Goal: Task Accomplishment & Management: Use online tool/utility

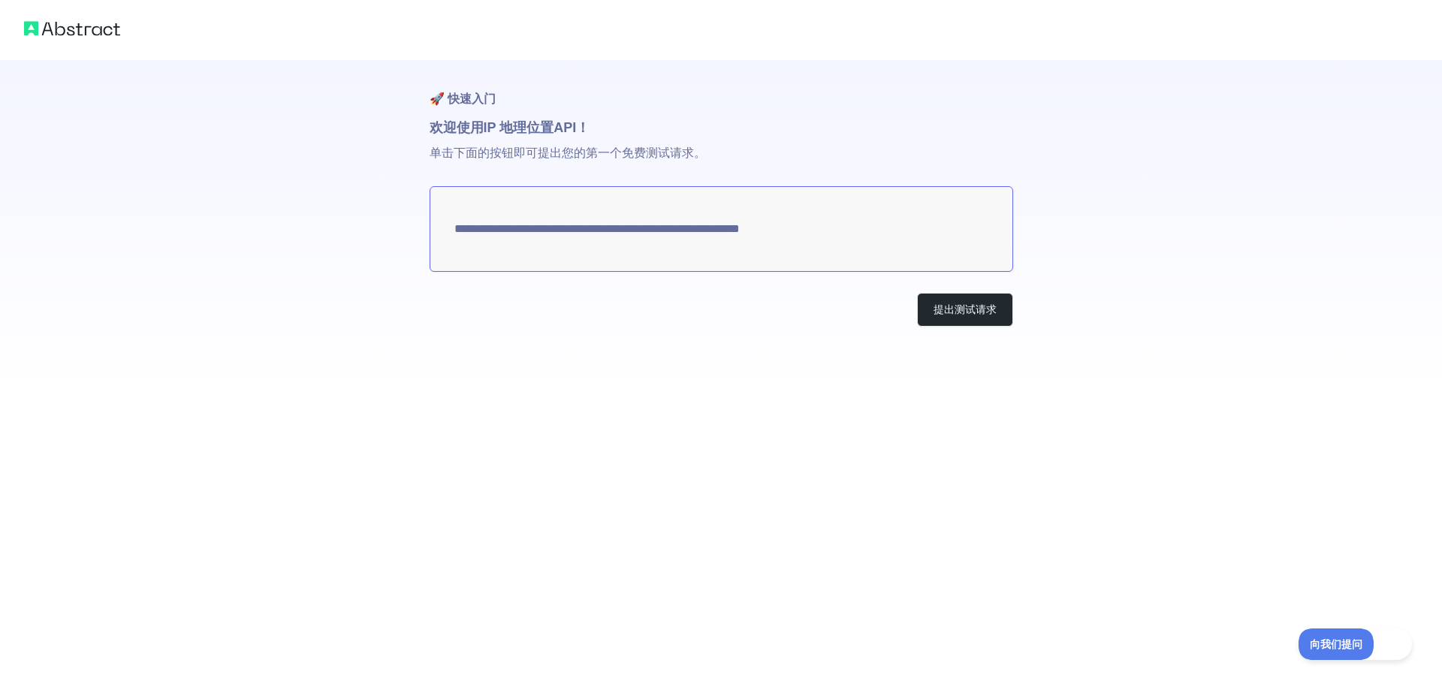
click at [737, 230] on textarea "**********" at bounding box center [721, 229] width 583 height 86
click at [947, 304] on font "提出测试请求" at bounding box center [964, 309] width 63 height 12
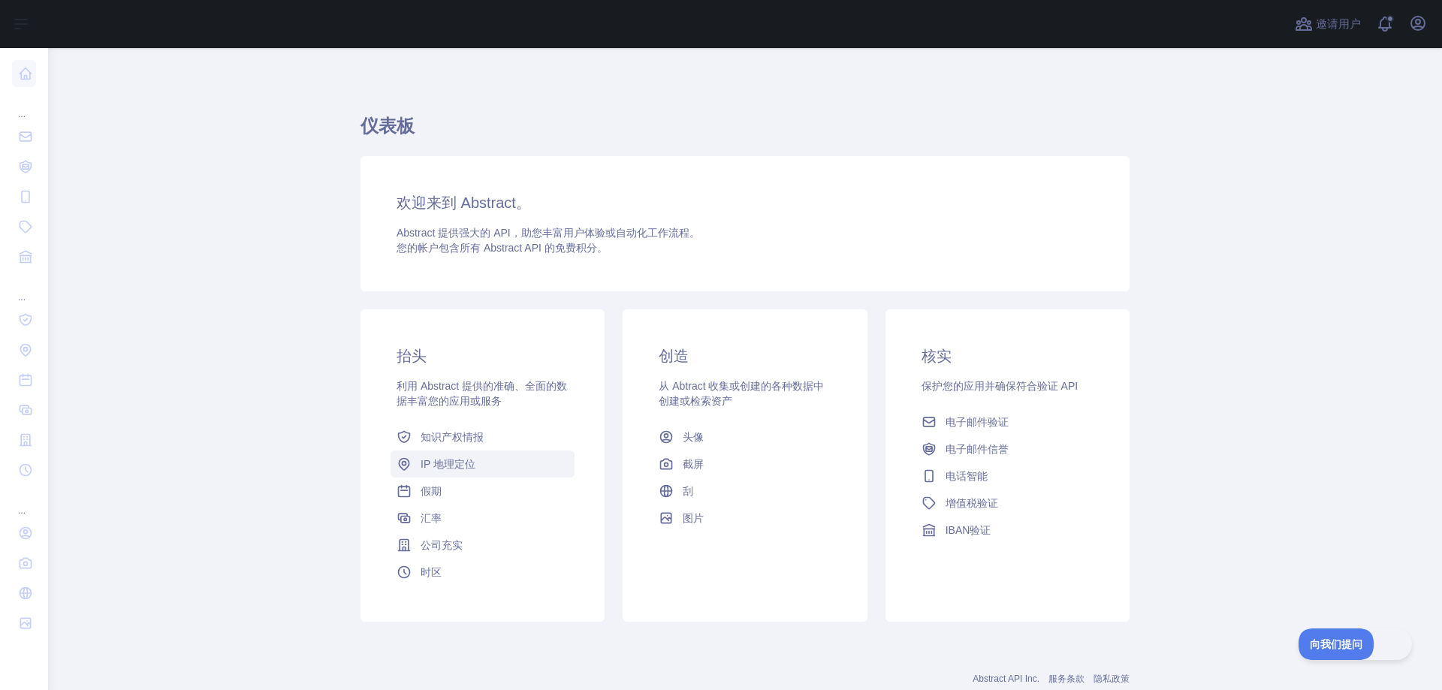
click at [439, 466] on font "IP 地理定位" at bounding box center [448, 464] width 55 height 12
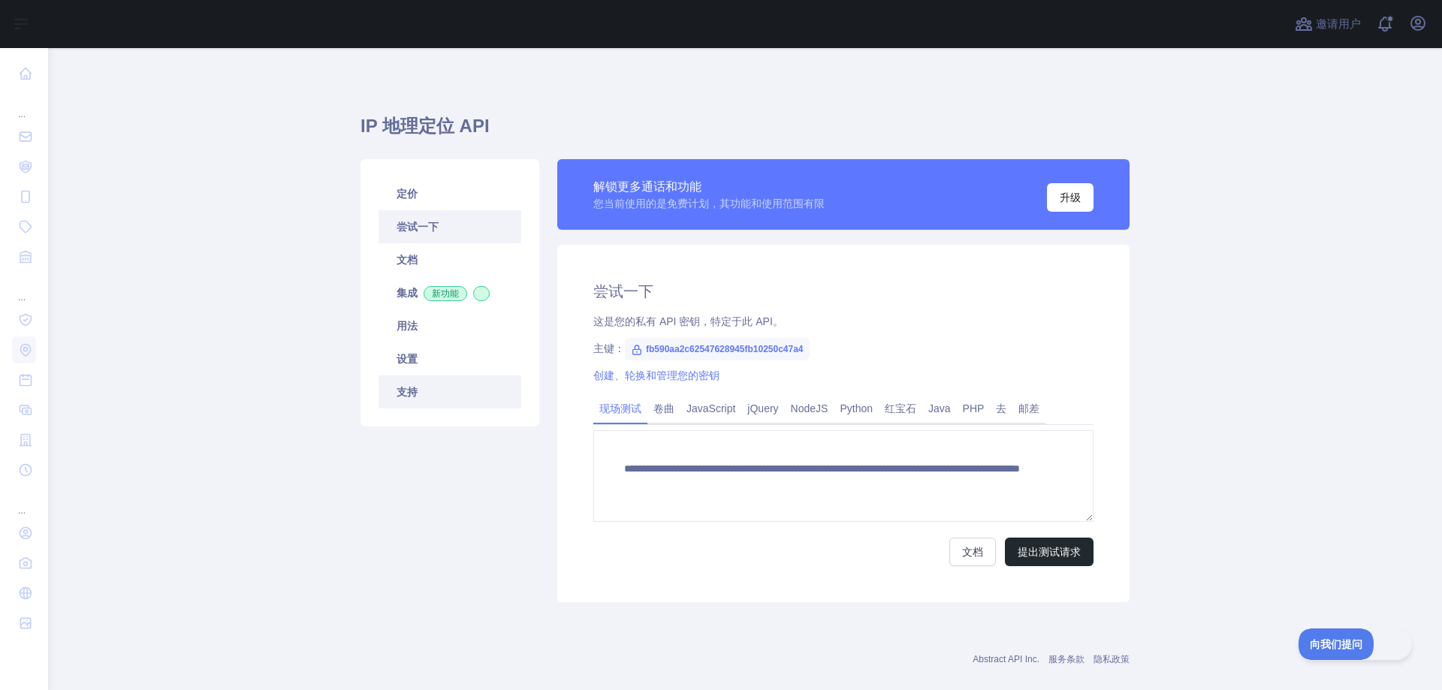
click at [429, 391] on link "支持" at bounding box center [449, 391] width 143 height 33
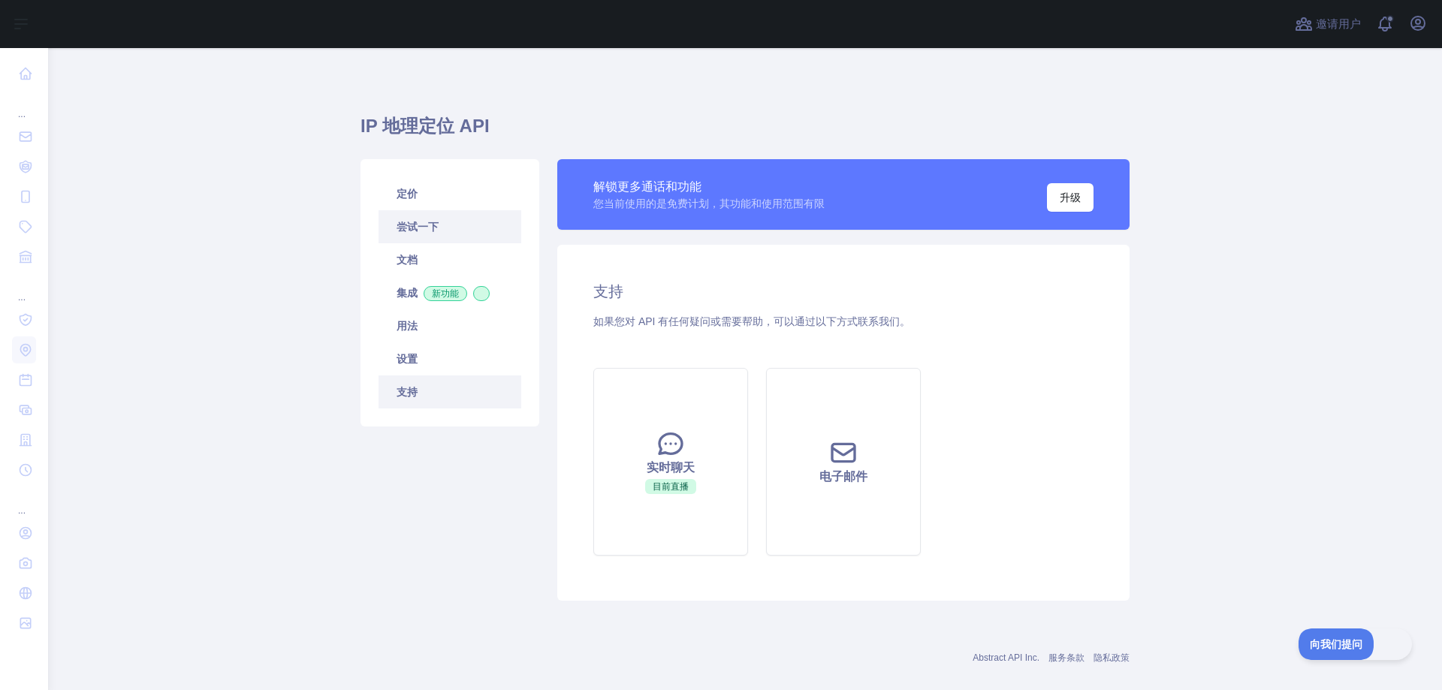
click at [417, 224] on font "尝试一下" at bounding box center [418, 227] width 42 height 12
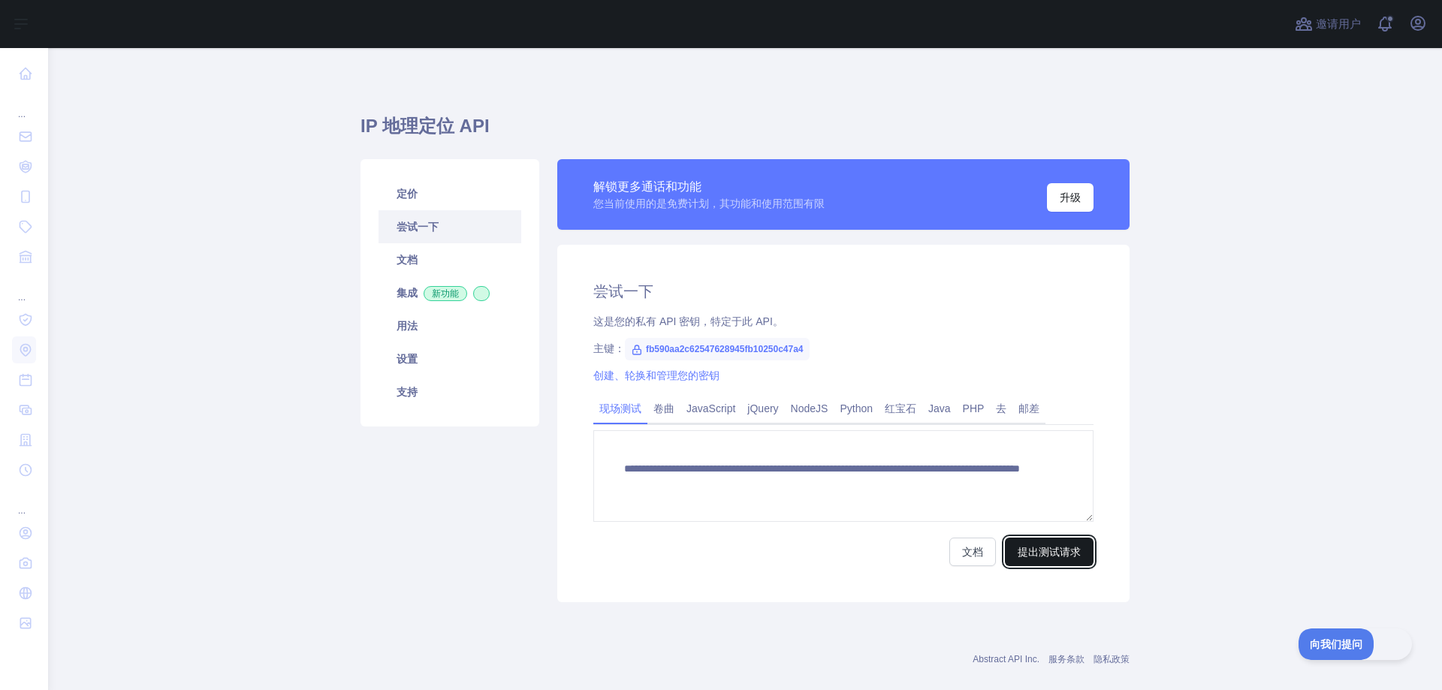
click at [1044, 553] on font "提出测试请求" at bounding box center [1049, 552] width 63 height 12
